Goal: Check status

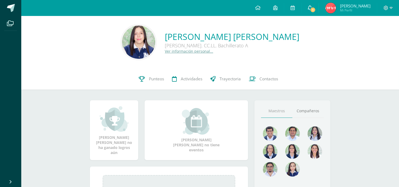
click at [318, 7] on link "1" at bounding box center [309, 8] width 17 height 16
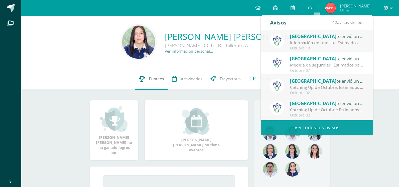
click at [157, 79] on span "Punteos" at bounding box center [156, 79] width 15 height 6
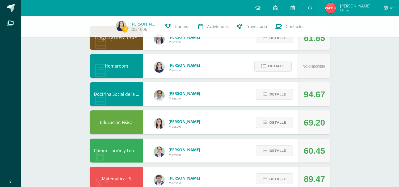
scroll to position [58, 0]
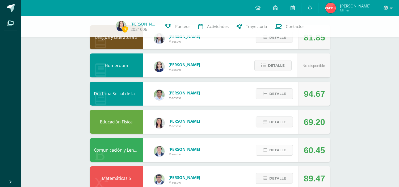
click at [283, 147] on span "Detalle" at bounding box center [277, 150] width 17 height 10
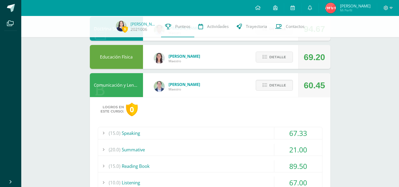
scroll to position [108, 0]
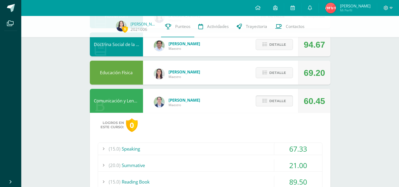
click at [276, 100] on span "Detalle" at bounding box center [277, 101] width 17 height 10
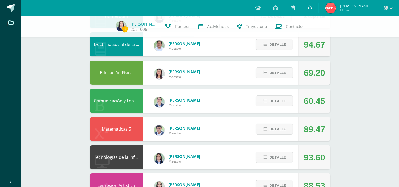
click at [318, 11] on link at bounding box center [309, 8] width 17 height 16
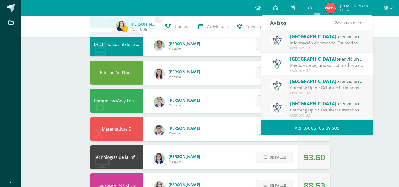
click at [320, 46] on div "Octubre 10" at bounding box center [327, 48] width 74 height 5
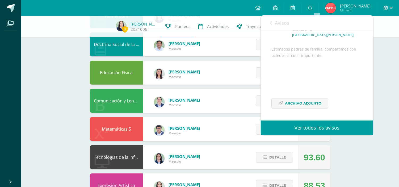
scroll to position [45, 0]
click at [301, 101] on span "Archivo Adjunto" at bounding box center [303, 103] width 36 height 10
